Goal: Transaction & Acquisition: Purchase product/service

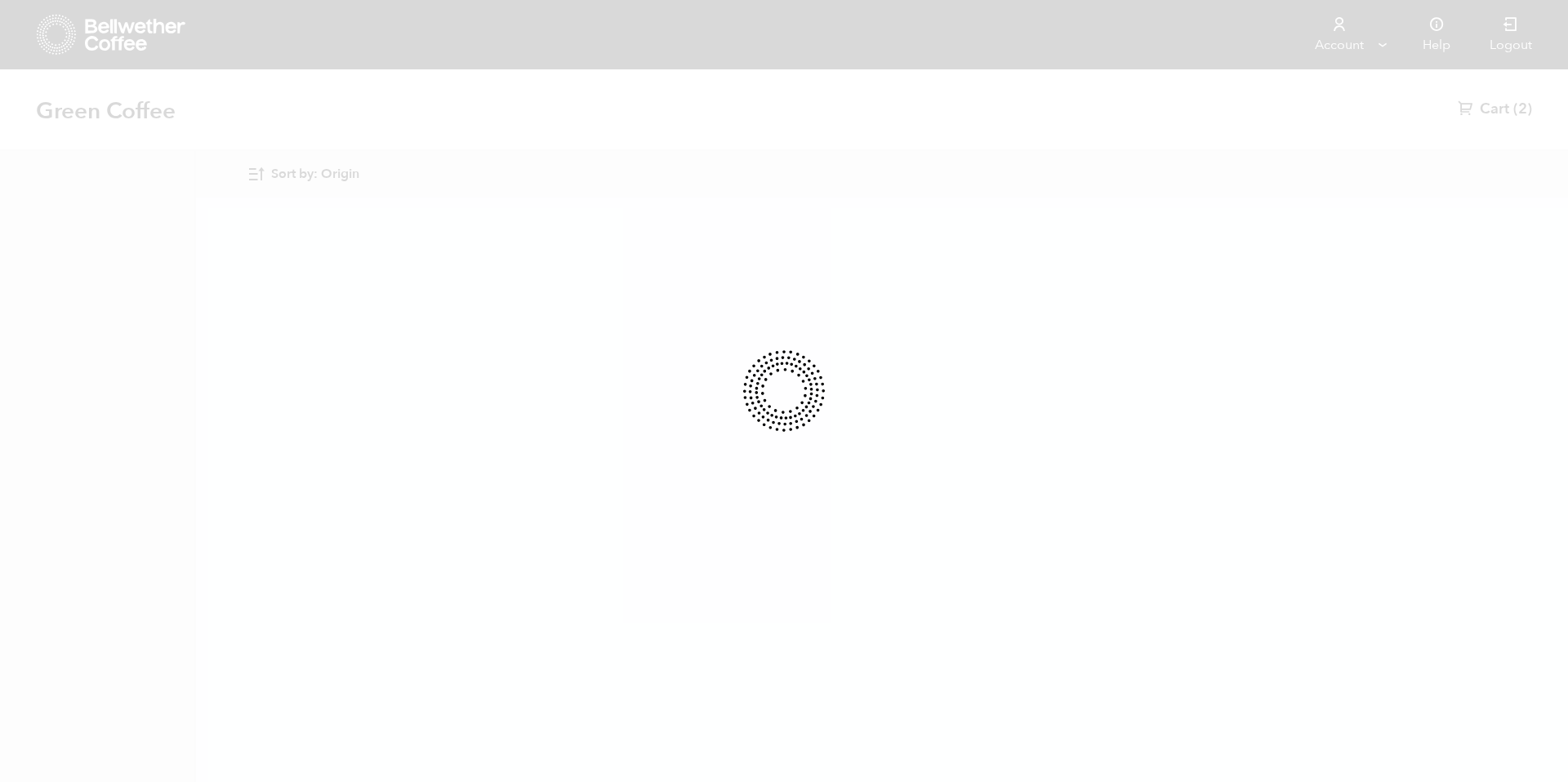
click at [325, 170] on div at bounding box center [784, 391] width 1568 height 782
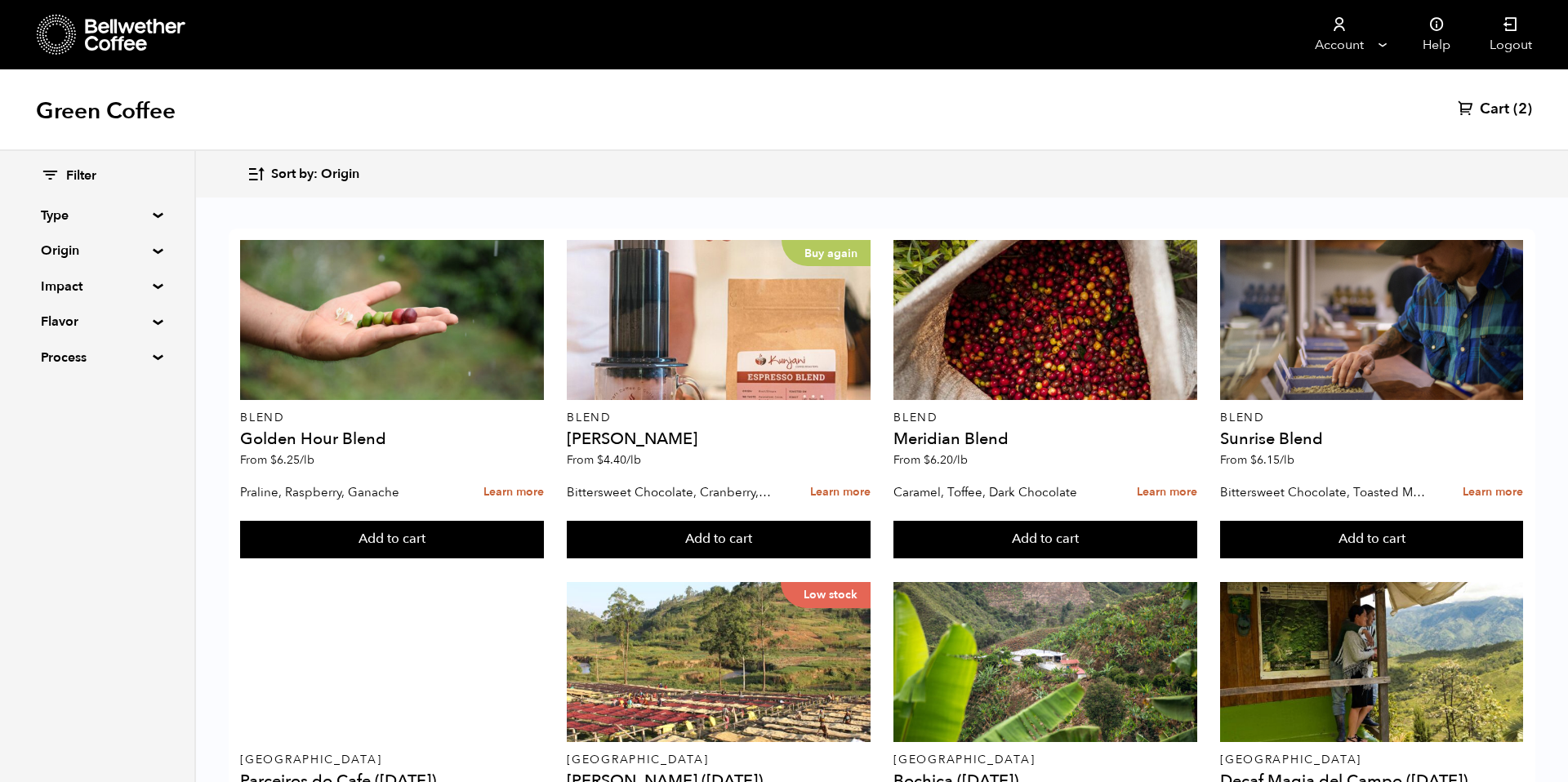
click at [325, 170] on span "Sort by: Origin" at bounding box center [315, 175] width 89 height 18
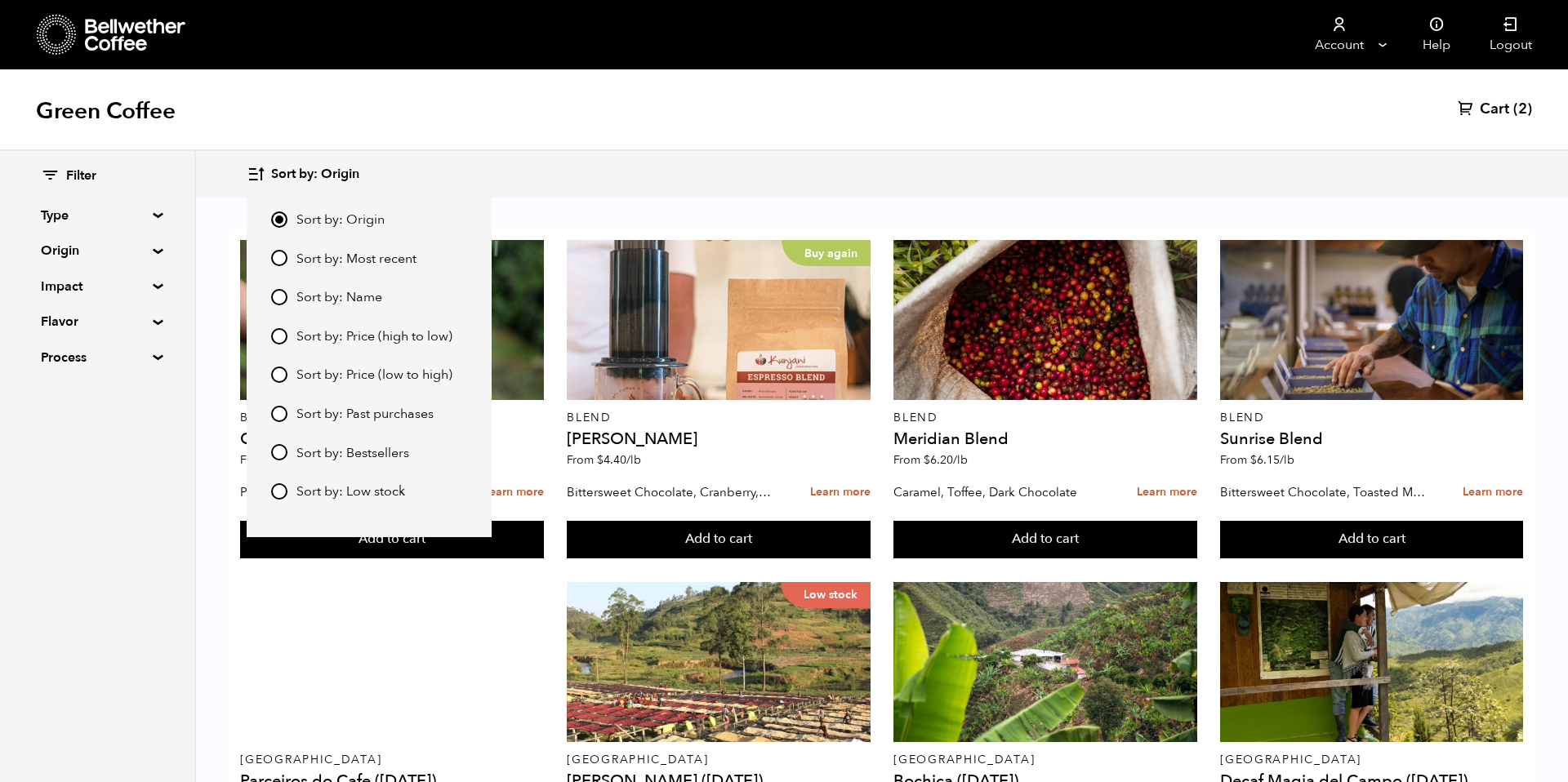
click at [338, 251] on span "Sort by: Most recent" at bounding box center [356, 260] width 120 height 18
click at [287, 250] on input "Sort by: Most recent" at bounding box center [279, 258] width 17 height 17
radio input "true"
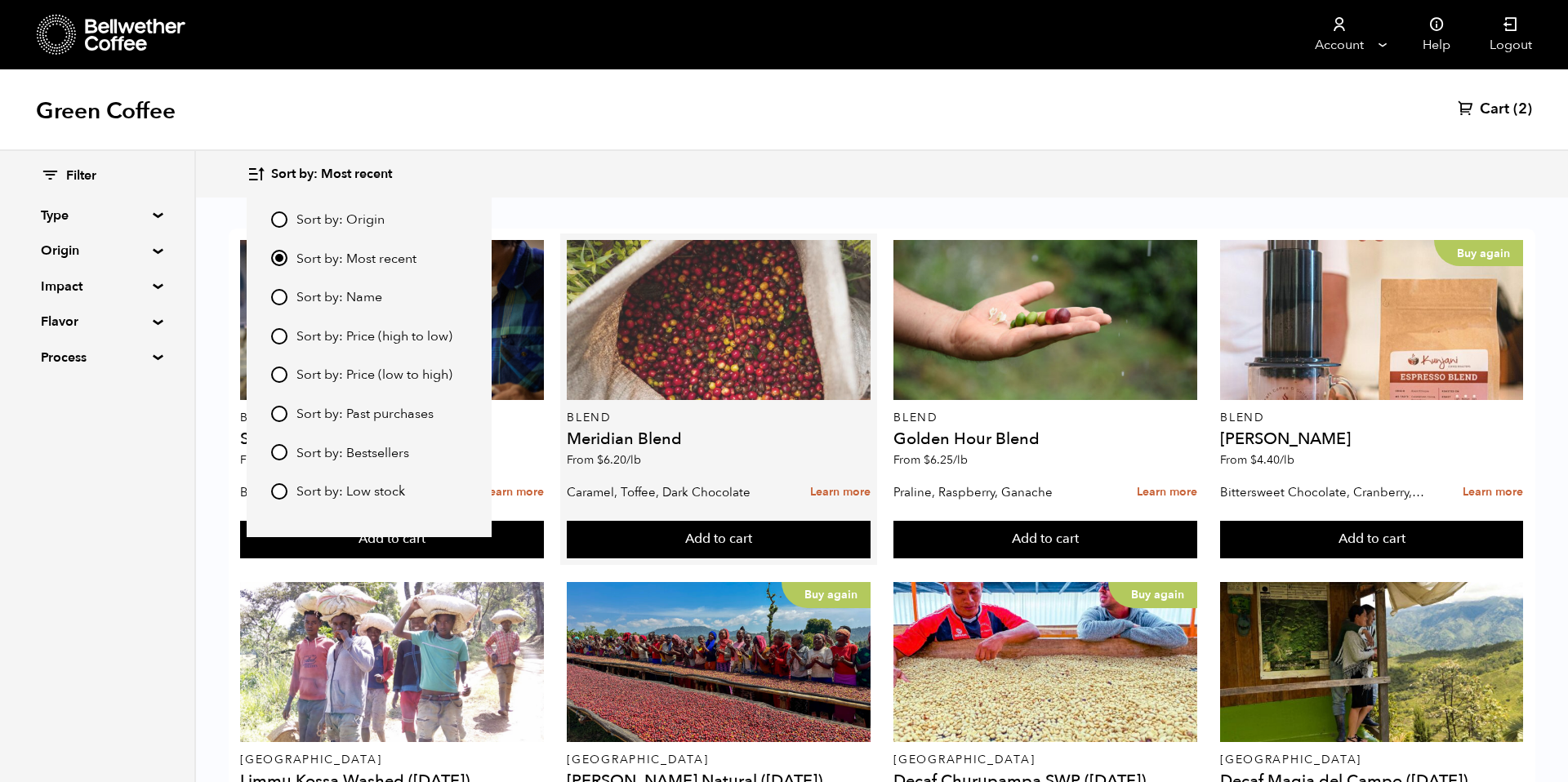
scroll to position [1195, 0]
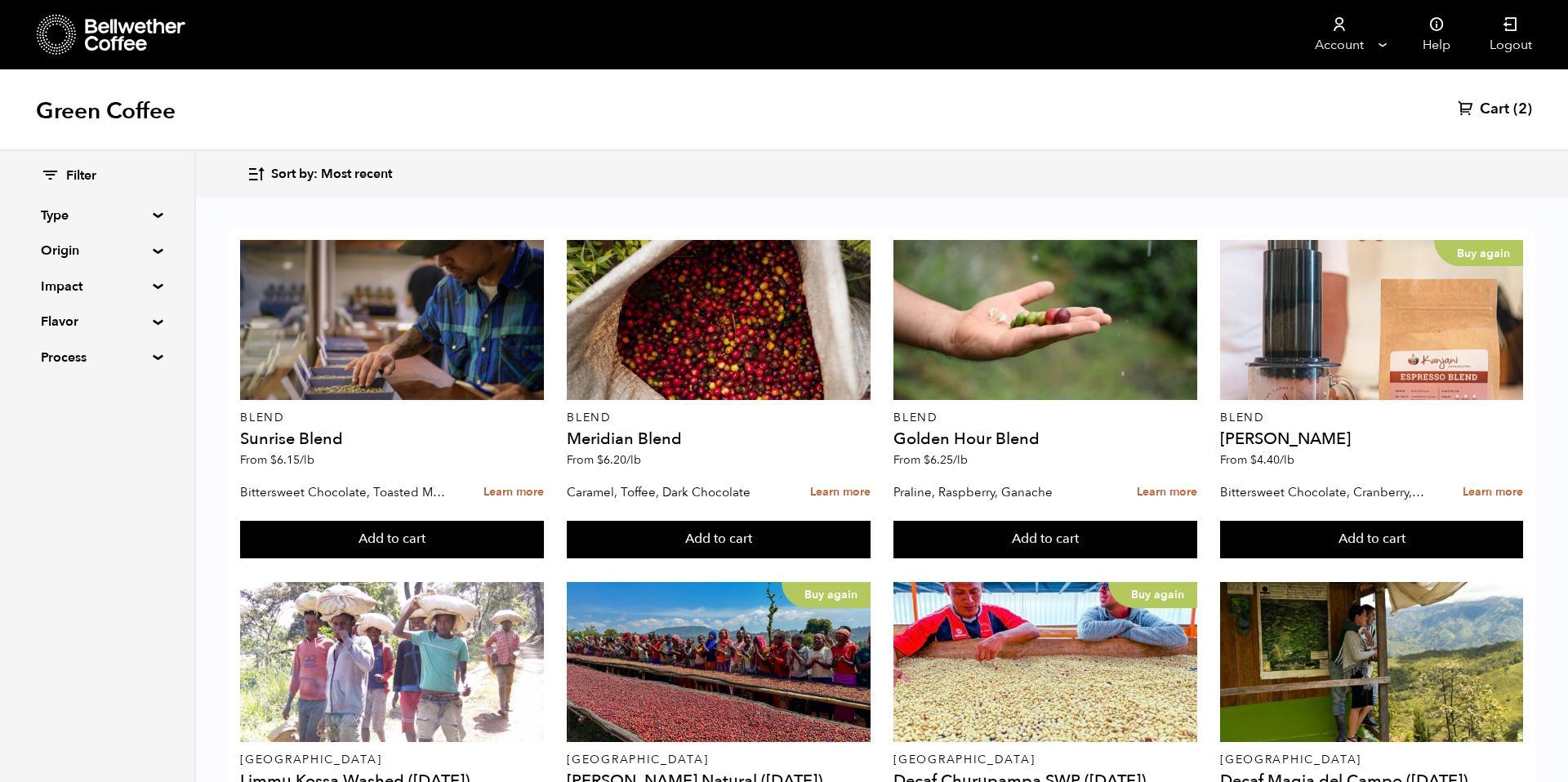
scroll to position [950, 0]
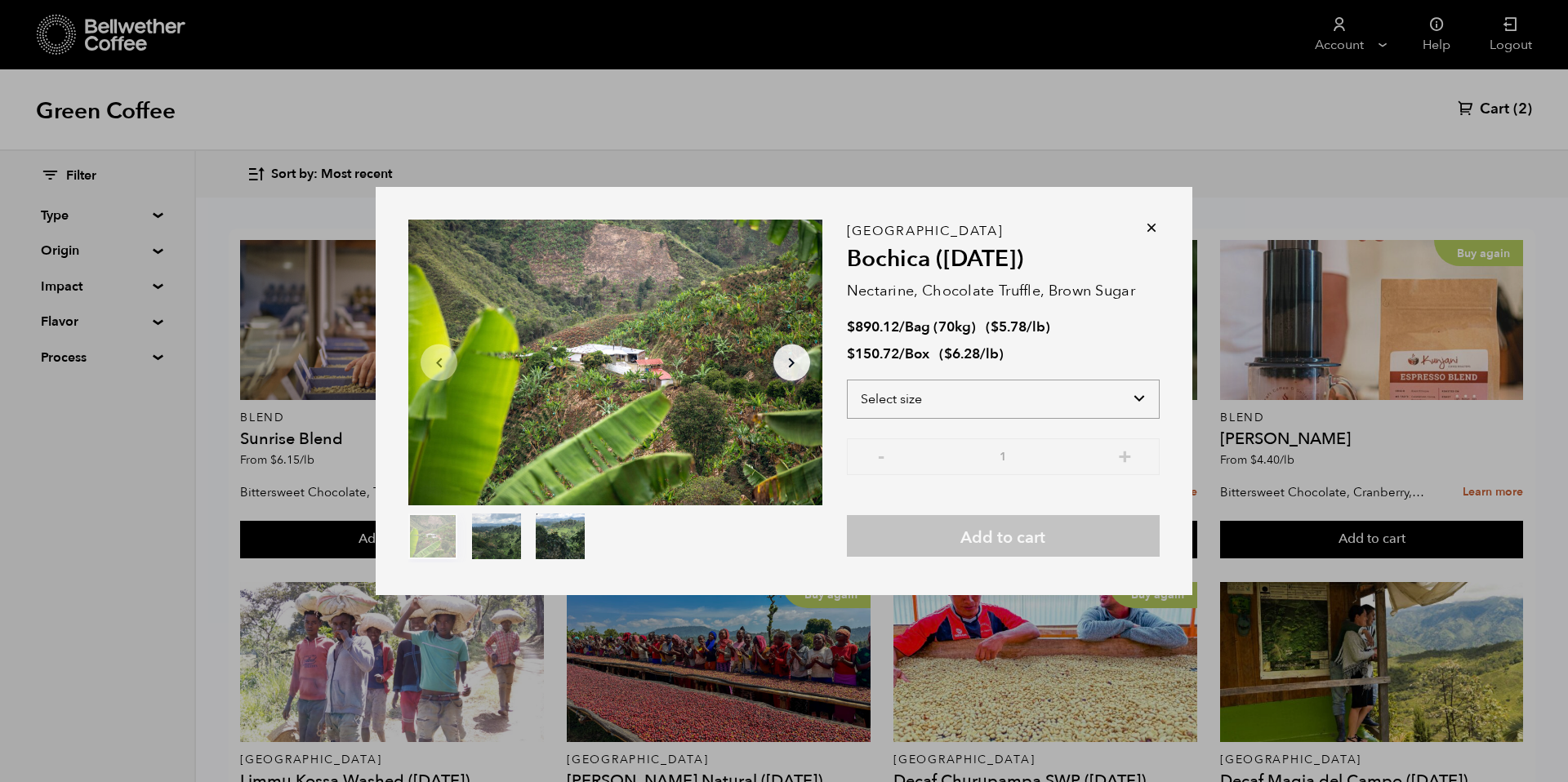
click at [922, 414] on select "Select size Bag (70kg) (154 lbs) Box (24 lbs)" at bounding box center [1003, 399] width 313 height 39
select select "bag"
click at [847, 380] on select "Select size Bag (70kg) (154 lbs) Box (24 lbs)" at bounding box center [1003, 399] width 313 height 39
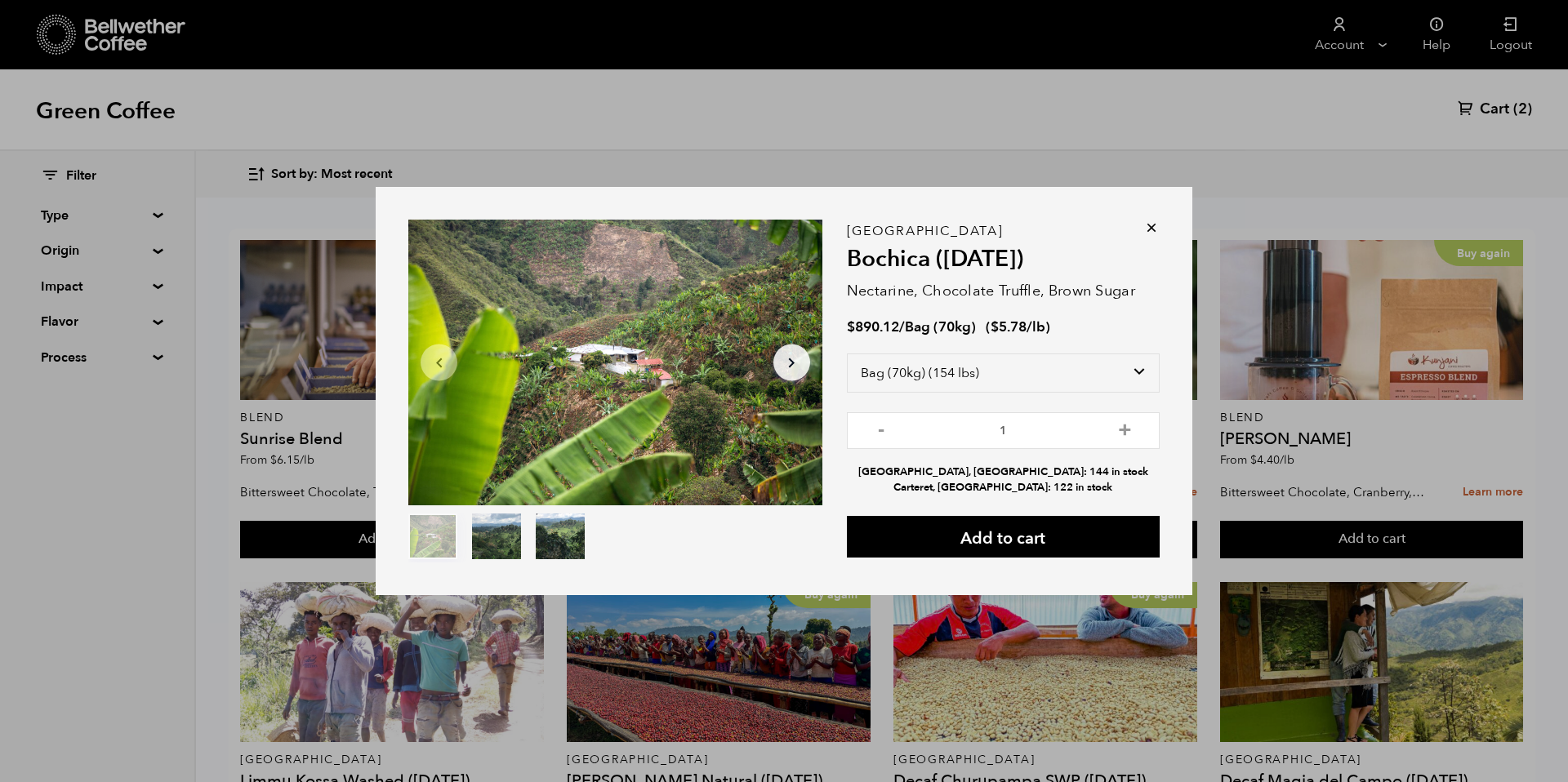
click at [1152, 228] on icon at bounding box center [1152, 228] width 17 height 17
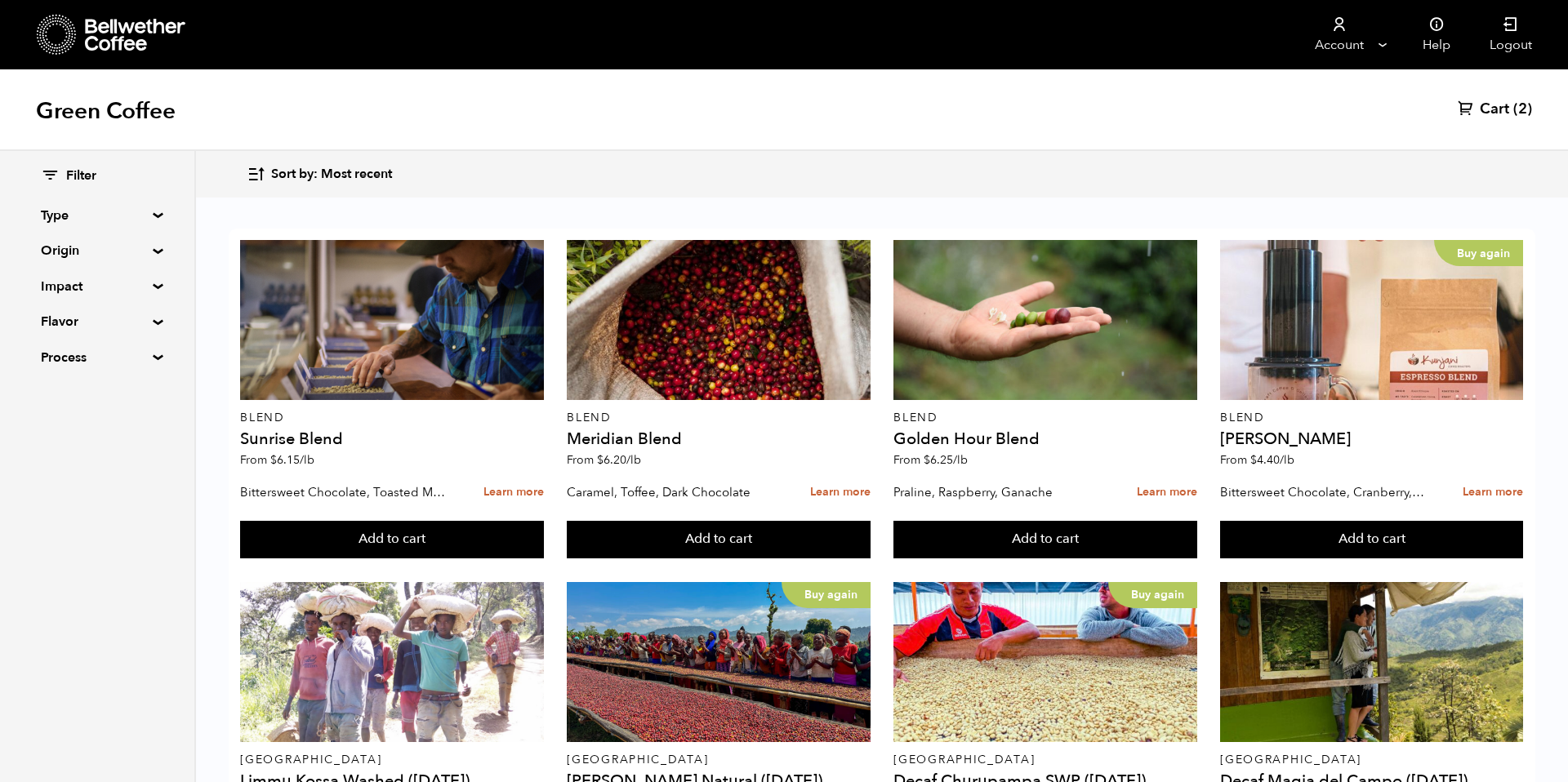
scroll to position [346, 0]
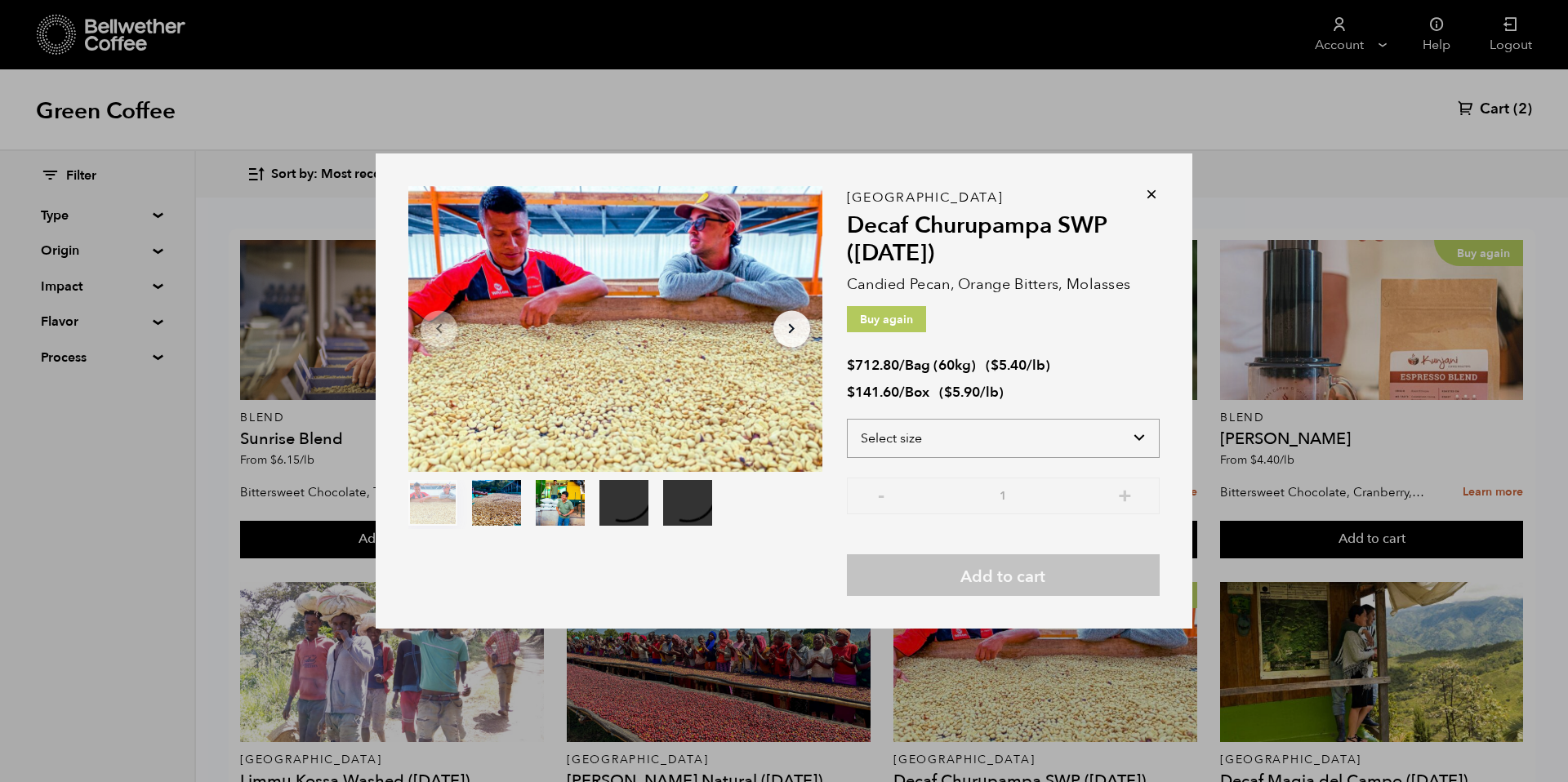
click at [1100, 452] on select "Select size Bag (60kg) (132 lbs) Box (24 lbs)" at bounding box center [1003, 438] width 313 height 39
select select "bag-3"
click at [847, 419] on select "Select size Bag (60kg) (132 lbs) Box (24 lbs)" at bounding box center [1003, 438] width 313 height 39
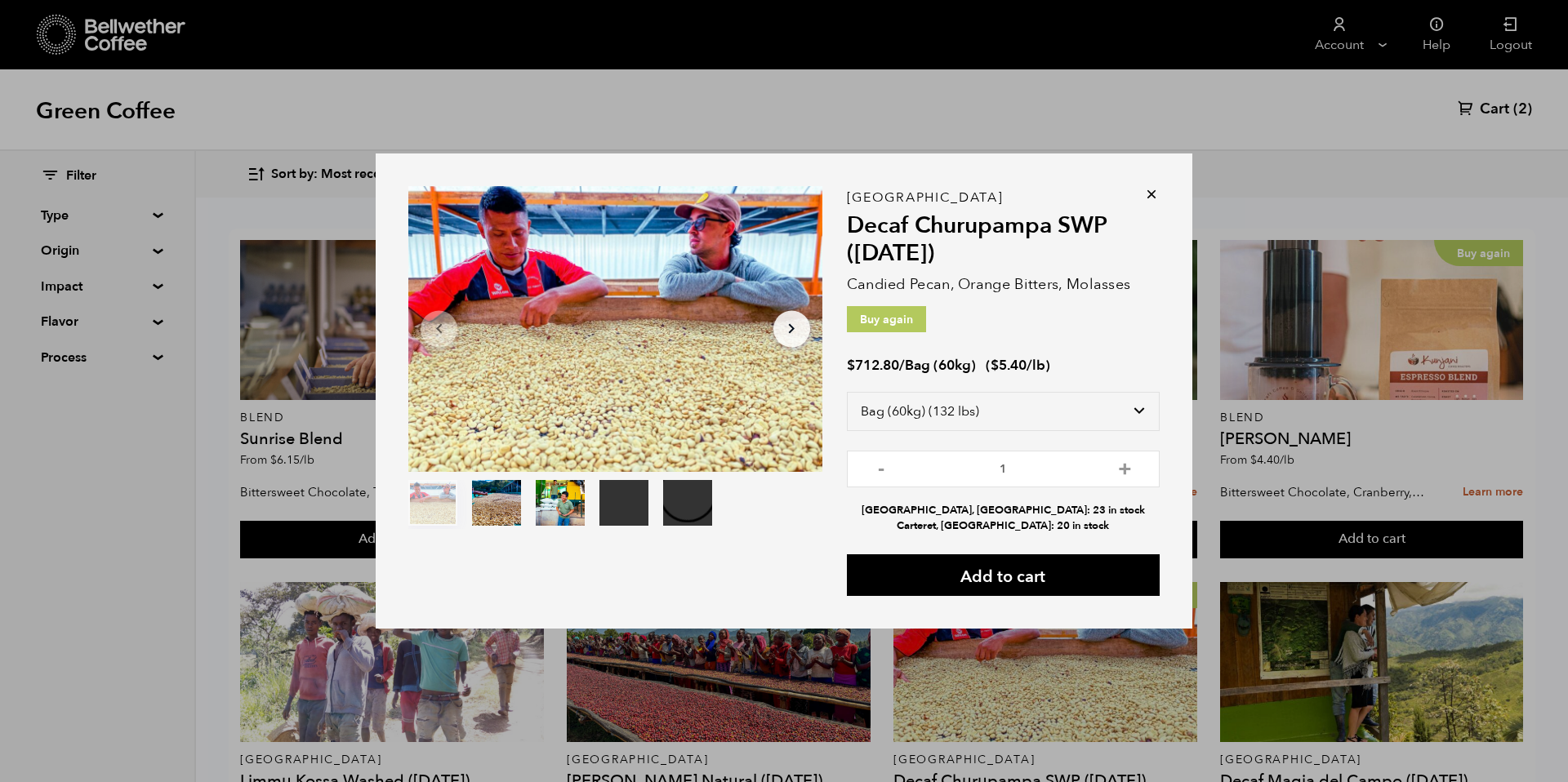
click at [1155, 195] on icon at bounding box center [1152, 194] width 17 height 17
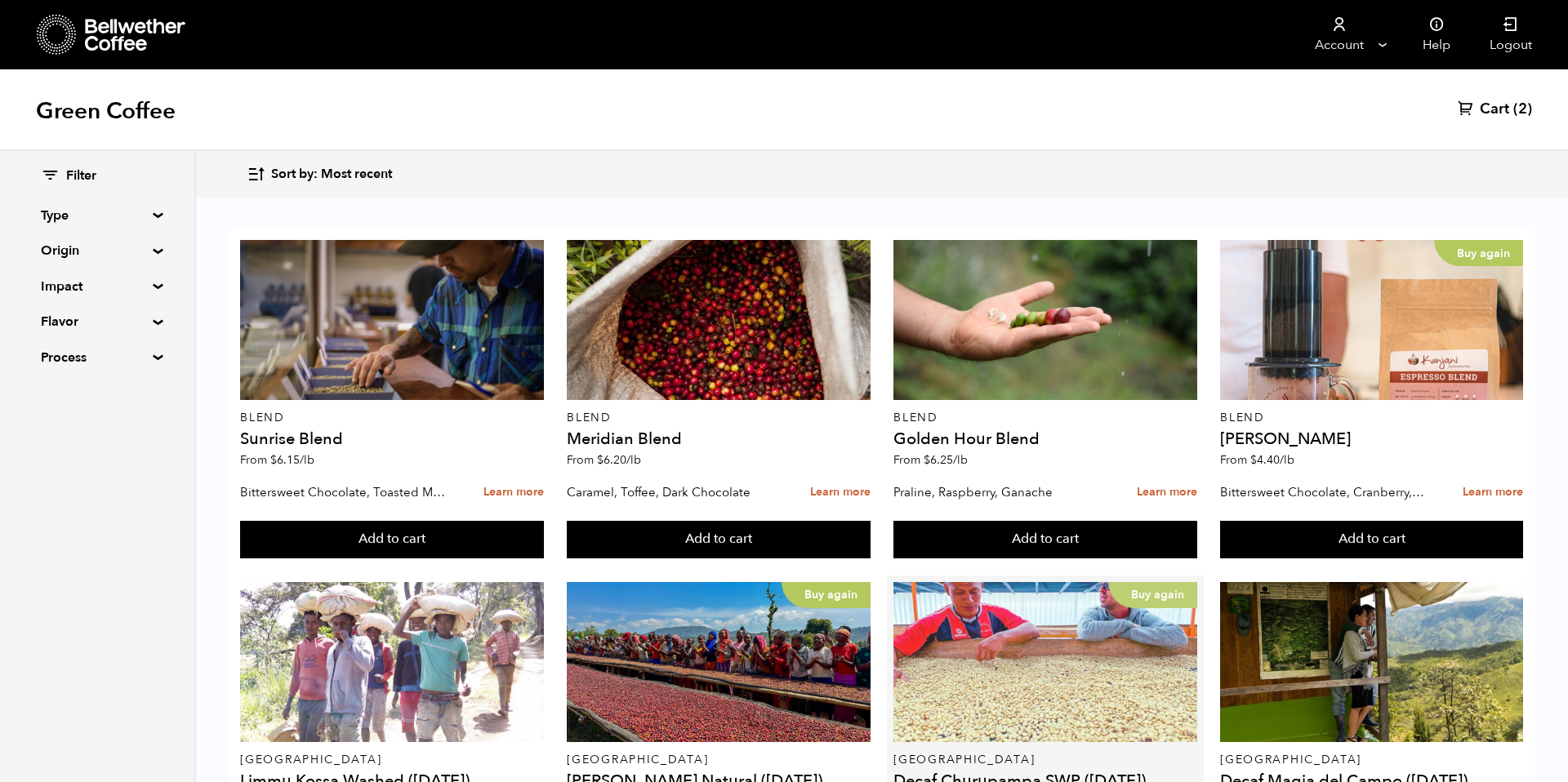
scroll to position [0, 0]
